Goal: Information Seeking & Learning: Obtain resource

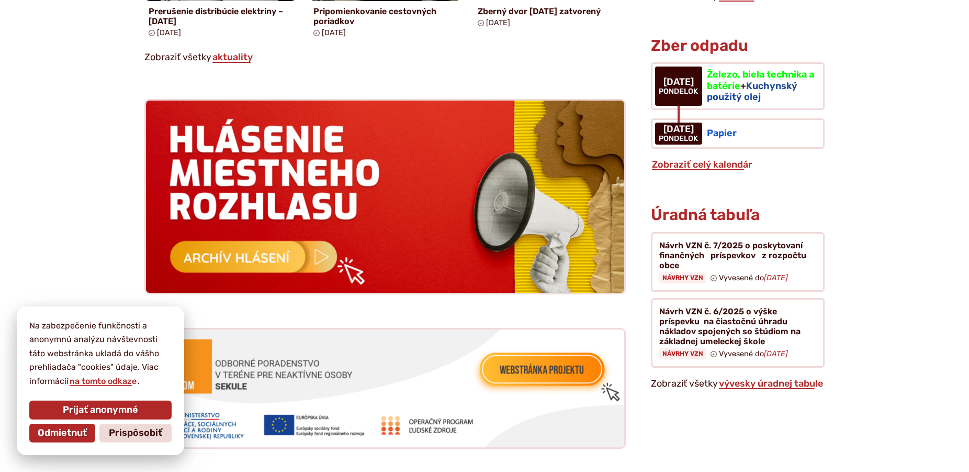
scroll to position [961, 0]
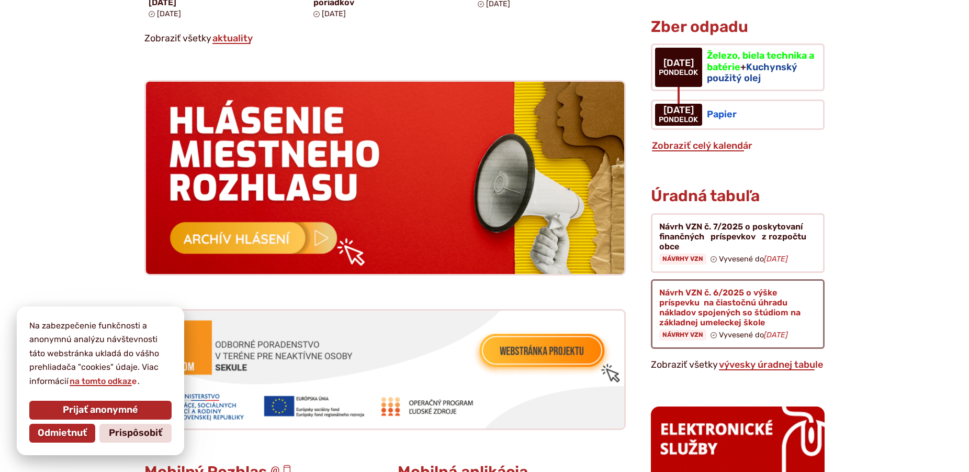
click at [671, 321] on figure at bounding box center [738, 314] width 174 height 70
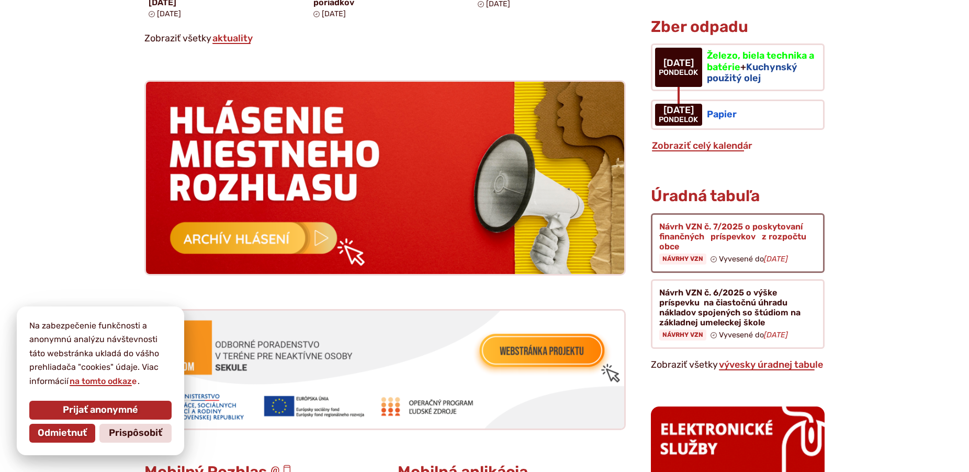
click at [695, 245] on figure at bounding box center [738, 243] width 174 height 60
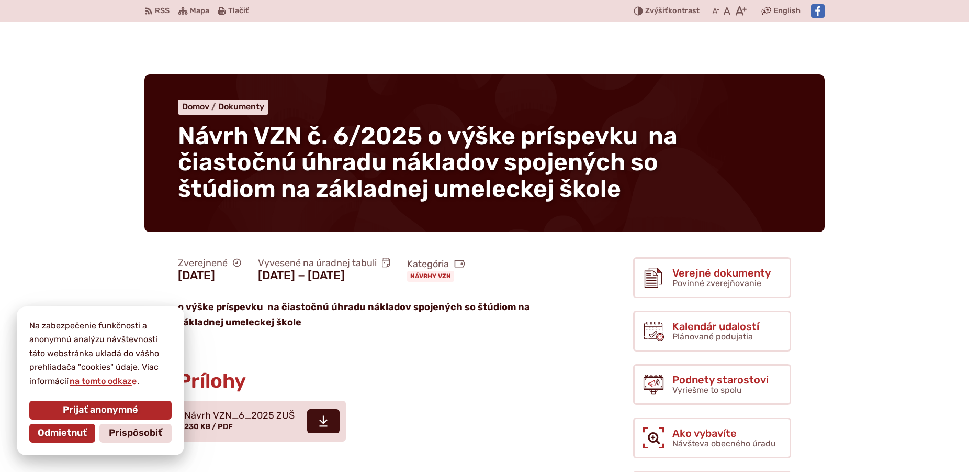
scroll to position [160, 0]
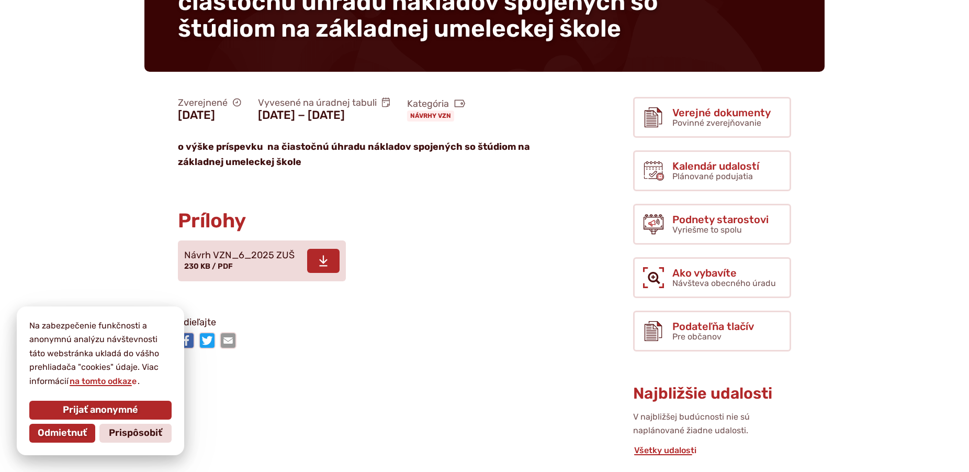
click at [317, 263] on span at bounding box center [323, 261] width 32 height 24
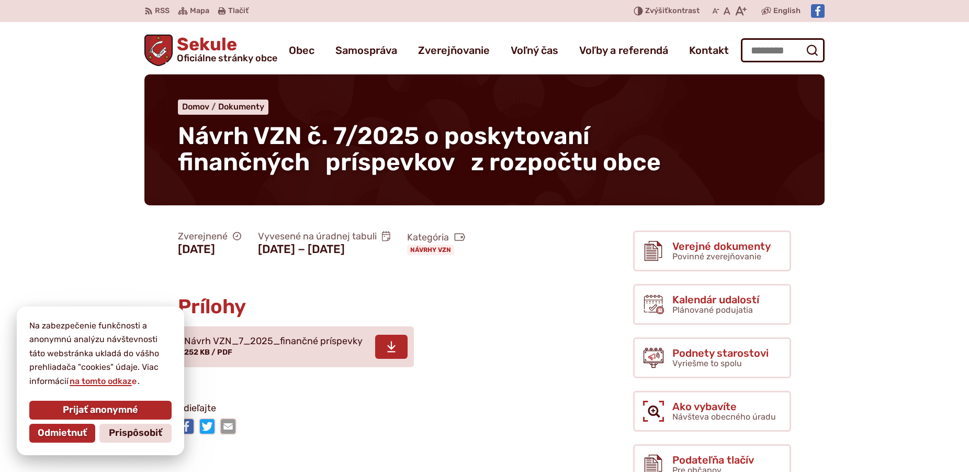
click at [396, 343] on icon at bounding box center [391, 346] width 9 height 13
click at [761, 49] on input "Hľadať:" at bounding box center [783, 50] width 84 height 24
type input "**********"
click at [803, 41] on button "Odoslať vyhľadávací formulár" at bounding box center [812, 50] width 19 height 19
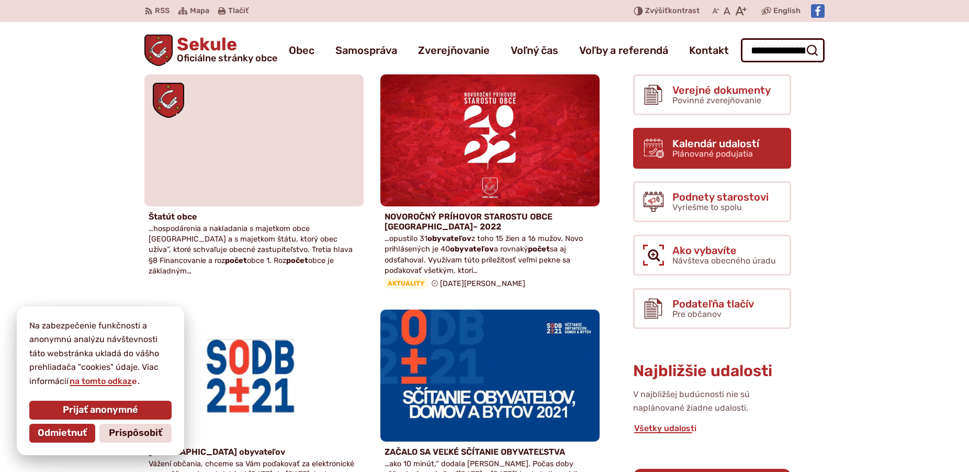
click at [709, 140] on span "Kalendár udalostí" at bounding box center [716, 144] width 87 height 12
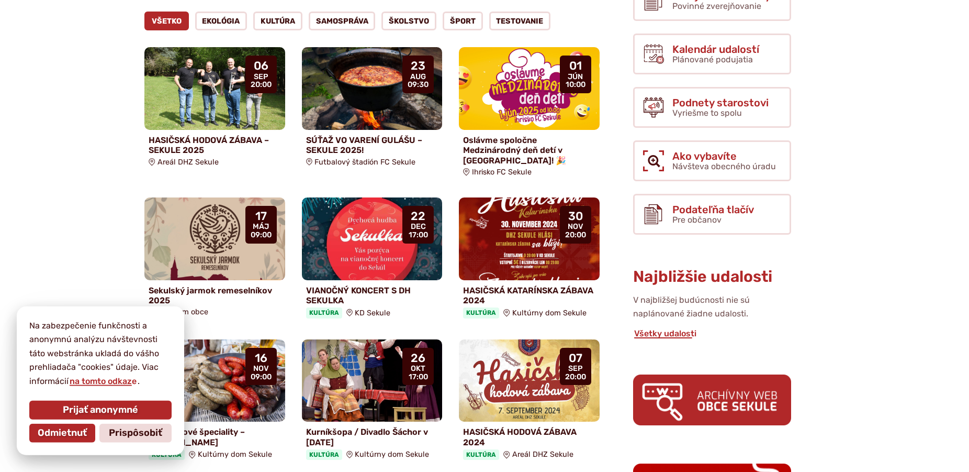
scroll to position [267, 0]
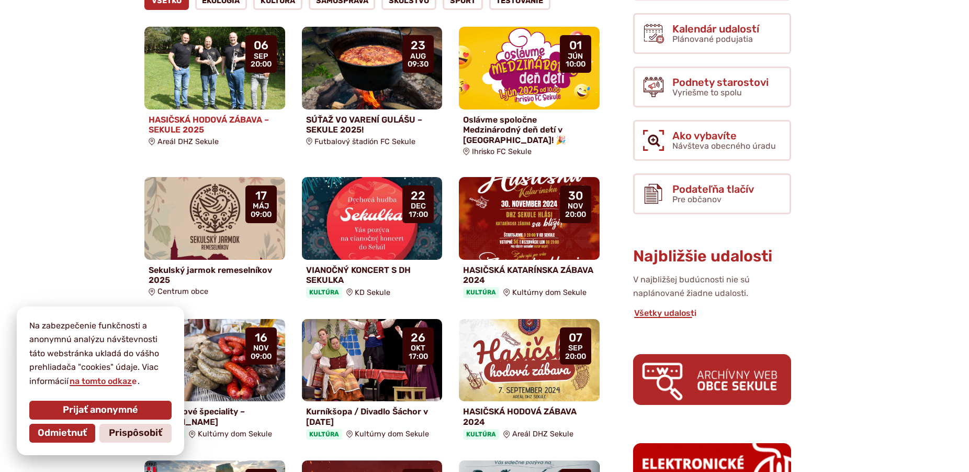
click at [221, 66] on img at bounding box center [215, 68] width 162 height 95
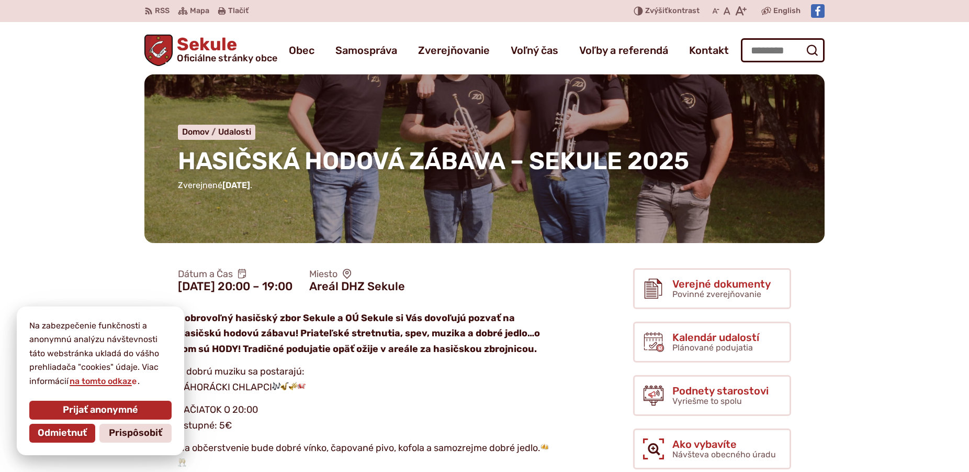
scroll to position [53, 0]
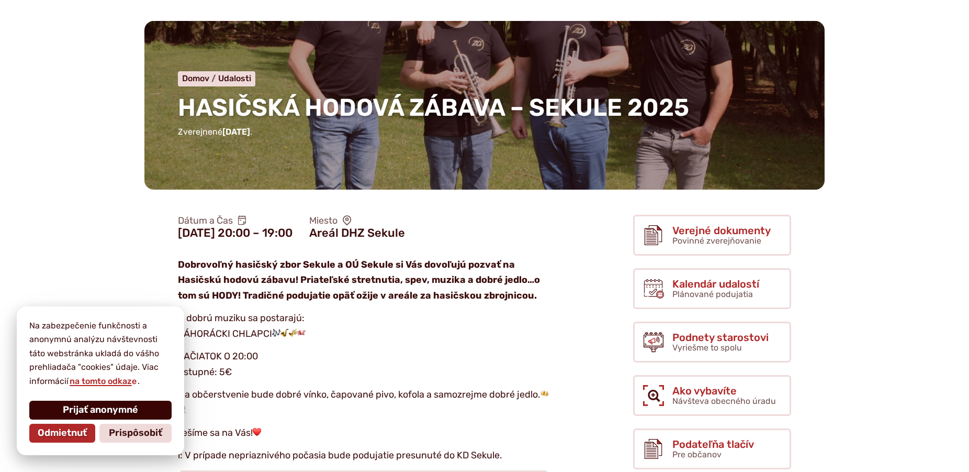
click at [98, 408] on span "Prijať anonymné" at bounding box center [100, 410] width 75 height 12
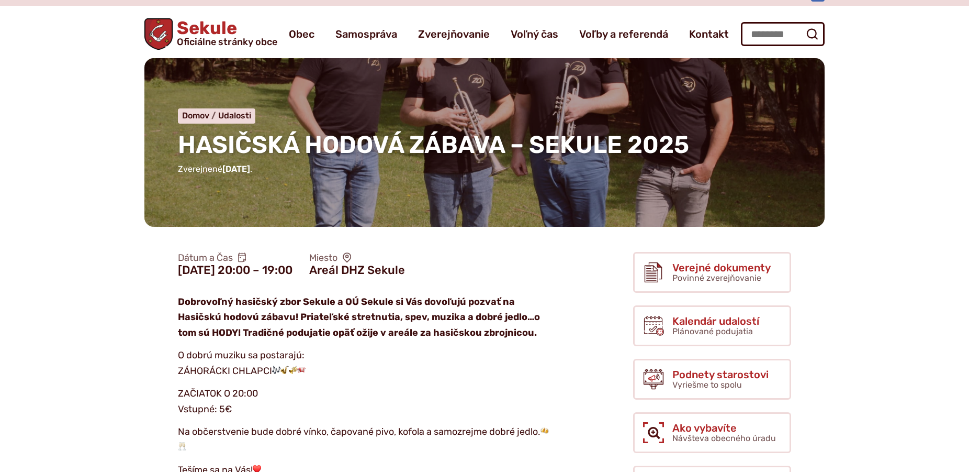
scroll to position [0, 0]
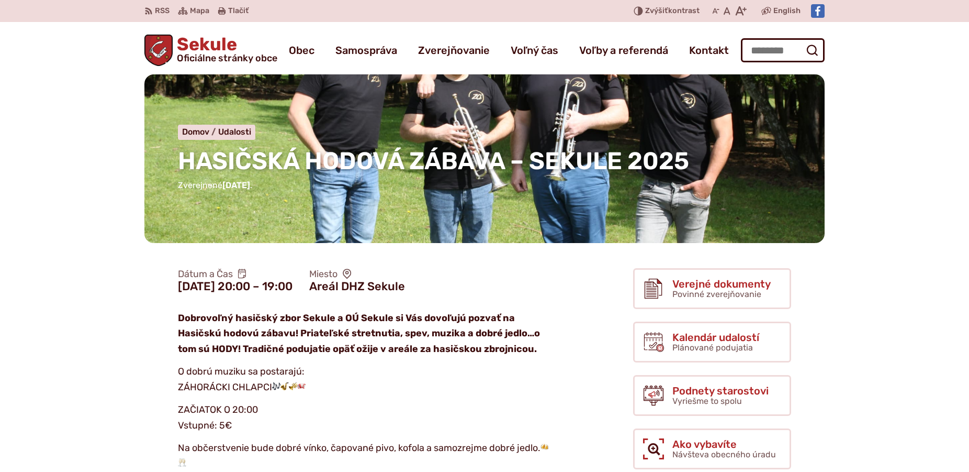
click at [530, 141] on div "HASIČSKÁ HODOVÁ ZÁBAVA – SEKULE 2025 Domov Udalosti HASIČSKÁ HODOVÁ ZÁBAVA – SE…" at bounding box center [484, 158] width 680 height 169
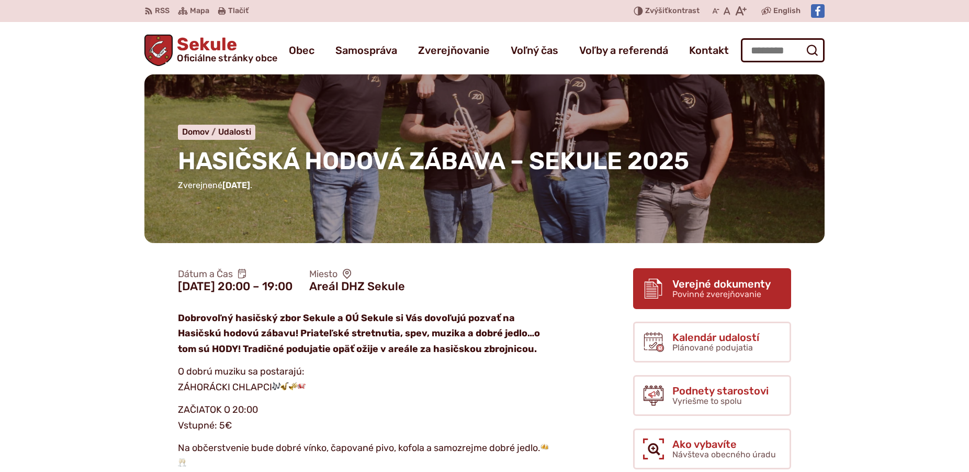
click at [694, 290] on span "Povinné zverejňovanie" at bounding box center [717, 294] width 89 height 10
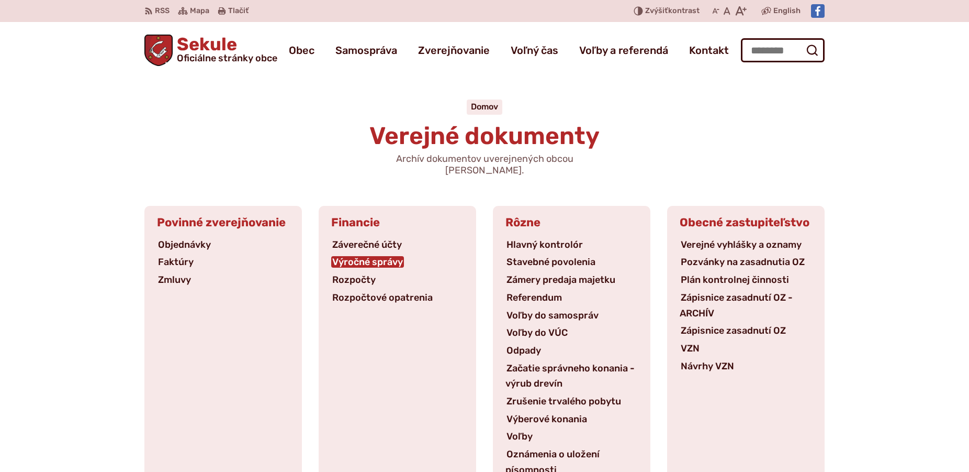
click at [369, 256] on link "Výročné správy" at bounding box center [367, 262] width 73 height 12
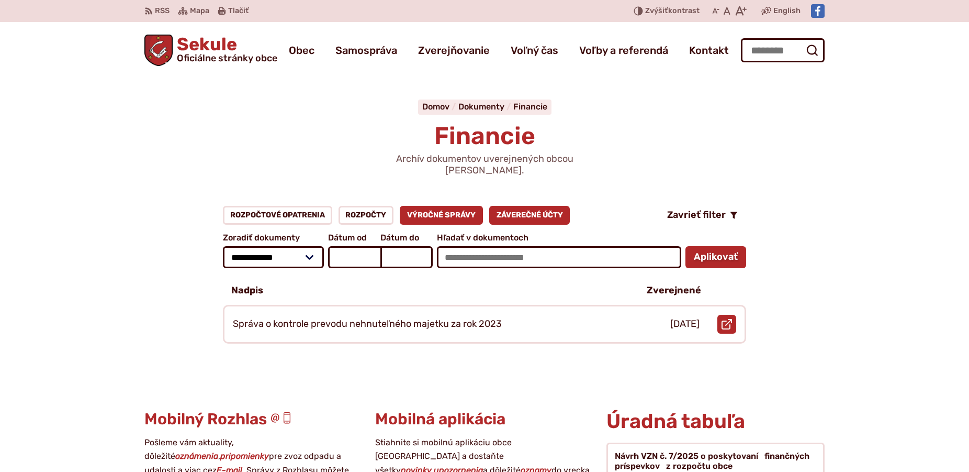
click at [513, 206] on link "Záverečné účty" at bounding box center [529, 215] width 81 height 19
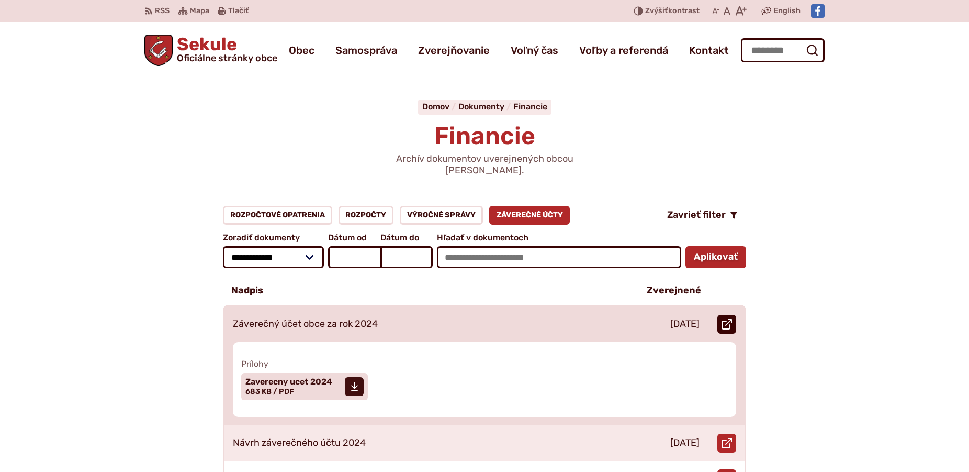
click at [723, 319] on use at bounding box center [727, 324] width 10 height 10
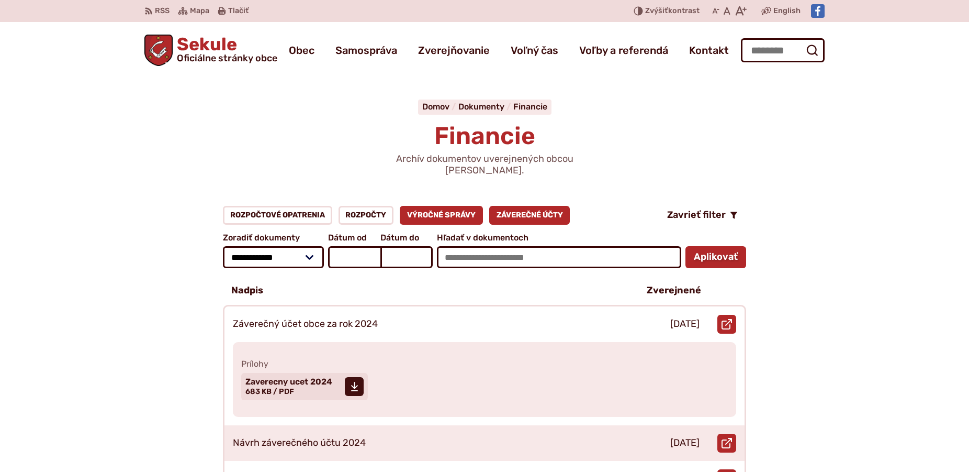
click at [430, 207] on link "Výročné správy" at bounding box center [441, 215] width 83 height 19
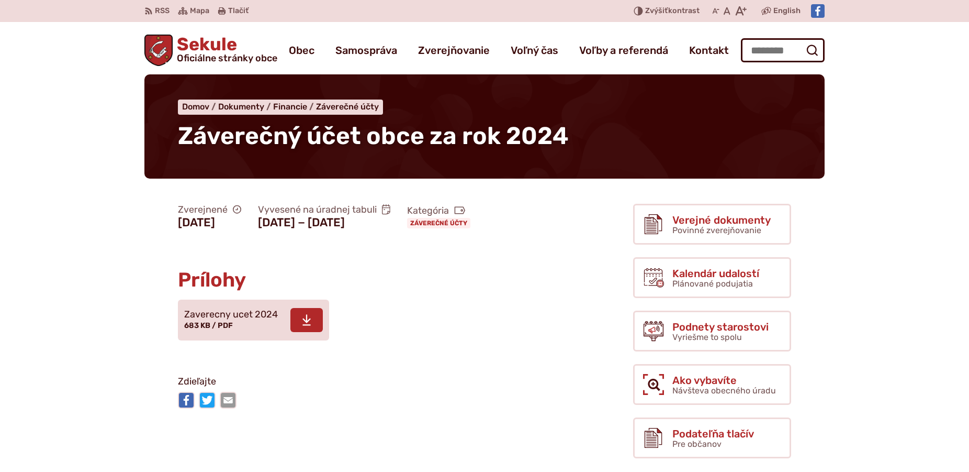
click at [302, 319] on icon at bounding box center [306, 319] width 9 height 13
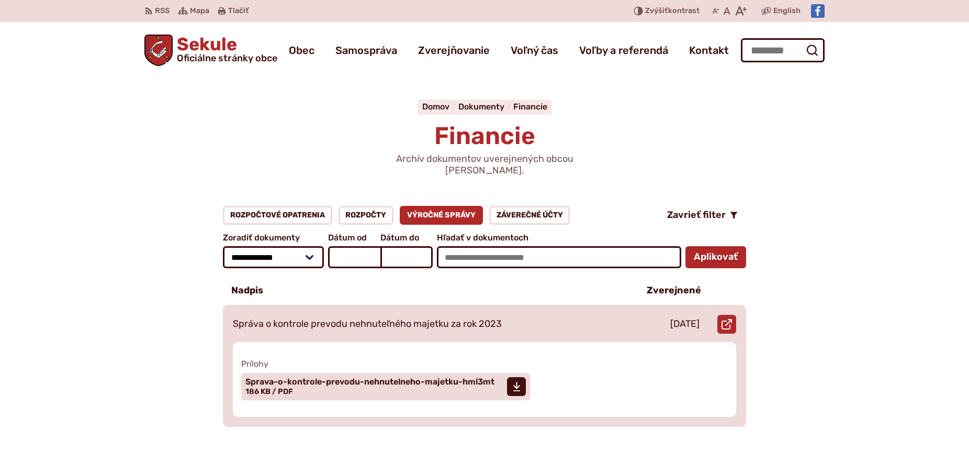
click at [678, 318] on p "[DATE]" at bounding box center [684, 324] width 29 height 12
click at [362, 375] on span "Sprava-o-kontrole-prevodu-nehnutelneho-majetku-hml3mt Veľkosť a typ súboru 186 …" at bounding box center [369, 386] width 249 height 26
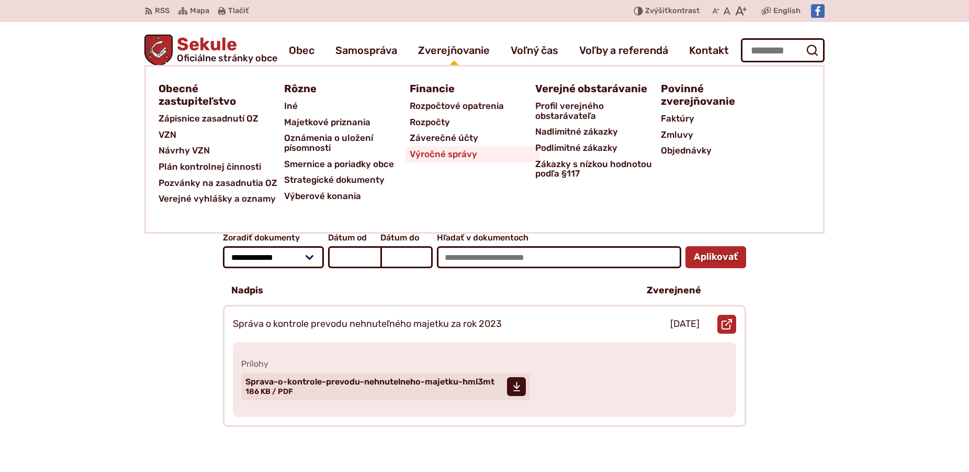
click at [443, 152] on span "Výročné správy" at bounding box center [444, 154] width 68 height 16
